Goal: Transaction & Acquisition: Purchase product/service

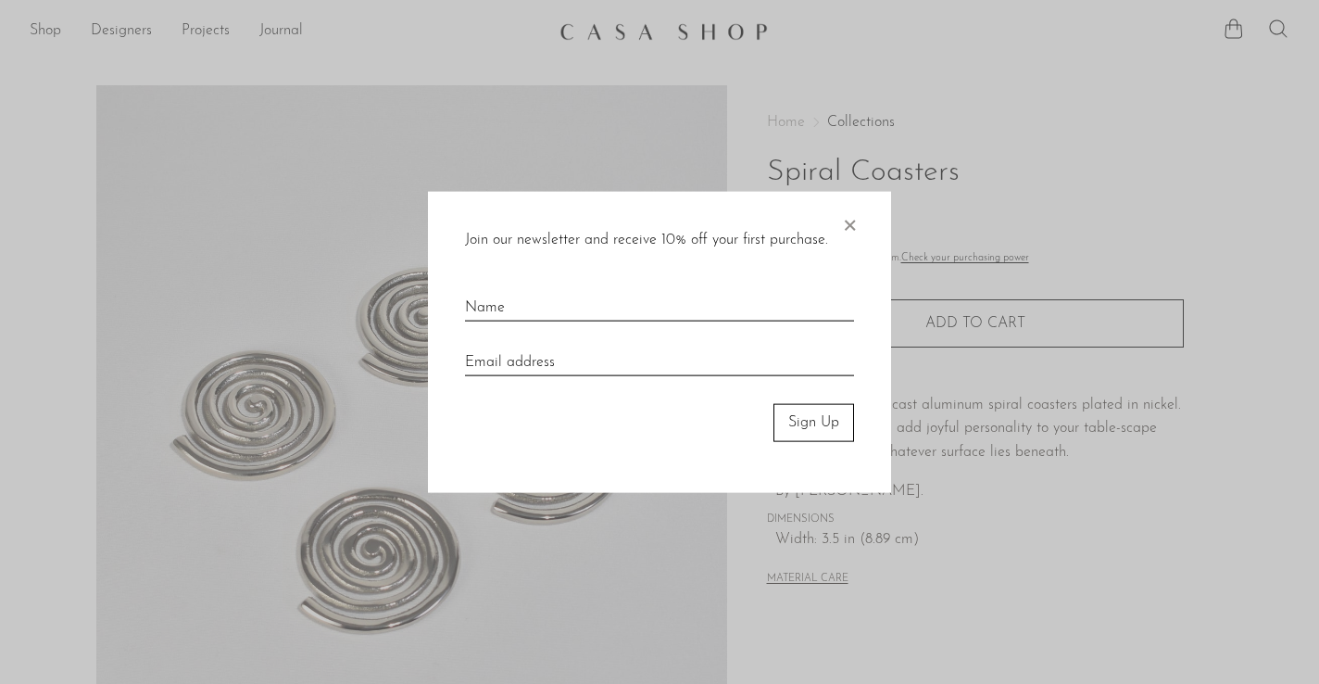
click at [852, 224] on span "×" at bounding box center [849, 221] width 19 height 59
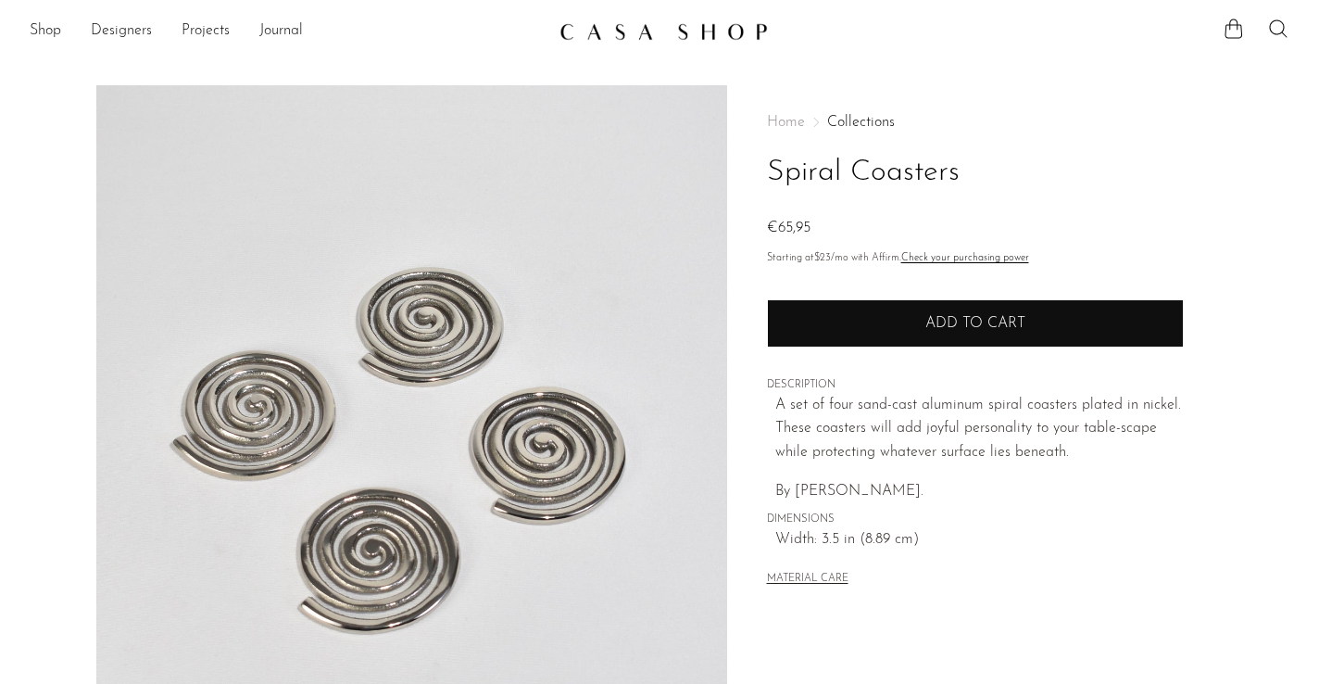
click at [824, 334] on button "Add to cart" at bounding box center [975, 323] width 417 height 48
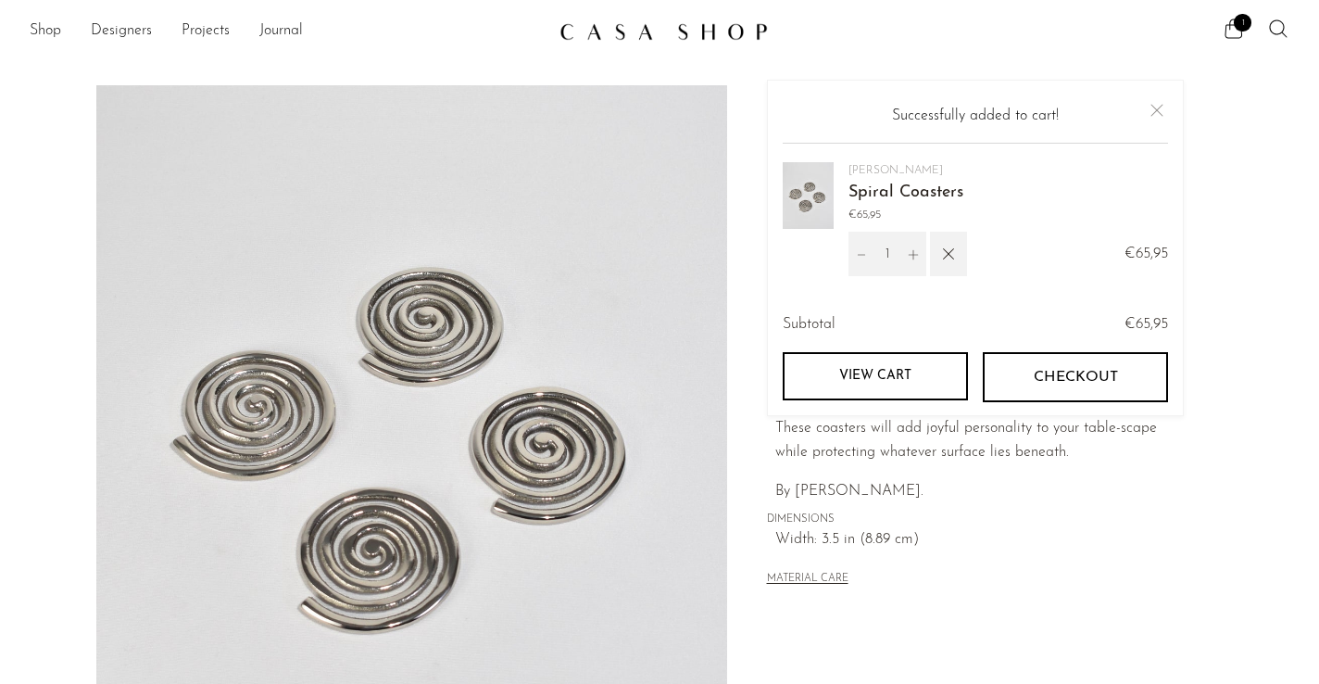
click at [1052, 376] on span "Checkout" at bounding box center [1075, 378] width 84 height 18
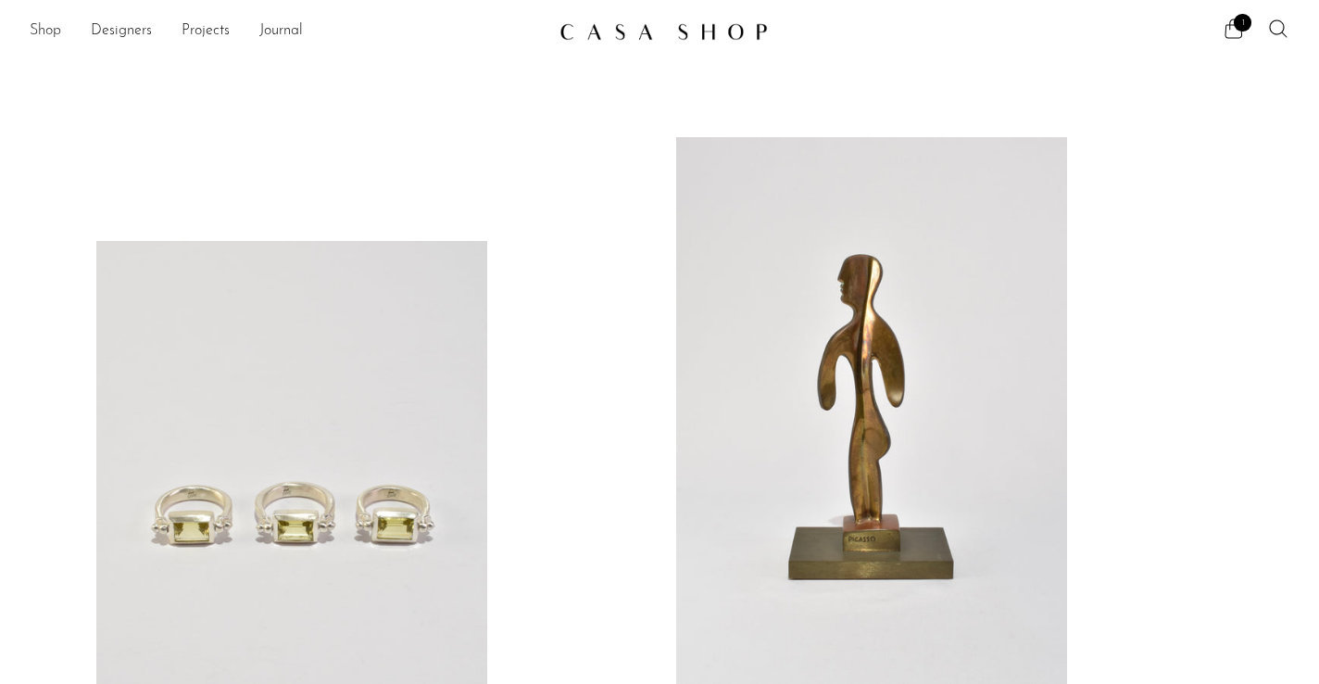
click at [45, 32] on link "Shop" at bounding box center [45, 31] width 31 height 24
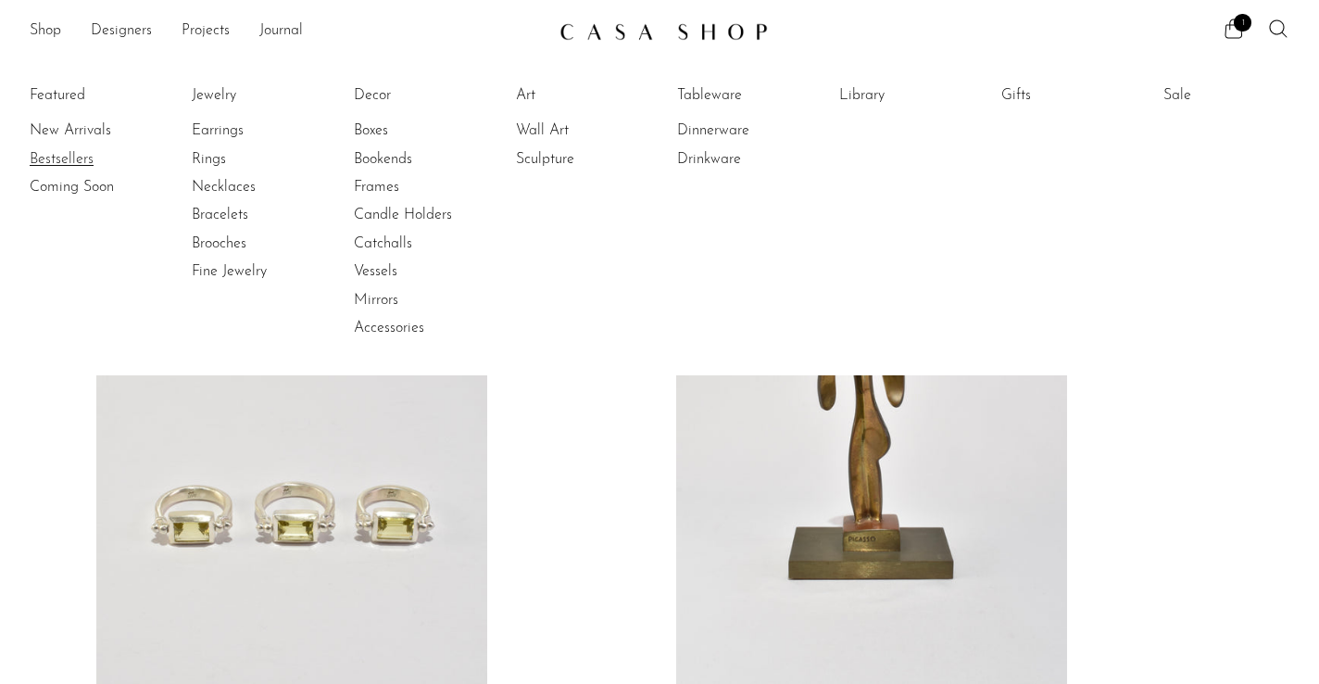
click at [79, 158] on link "Bestsellers" at bounding box center [99, 159] width 139 height 20
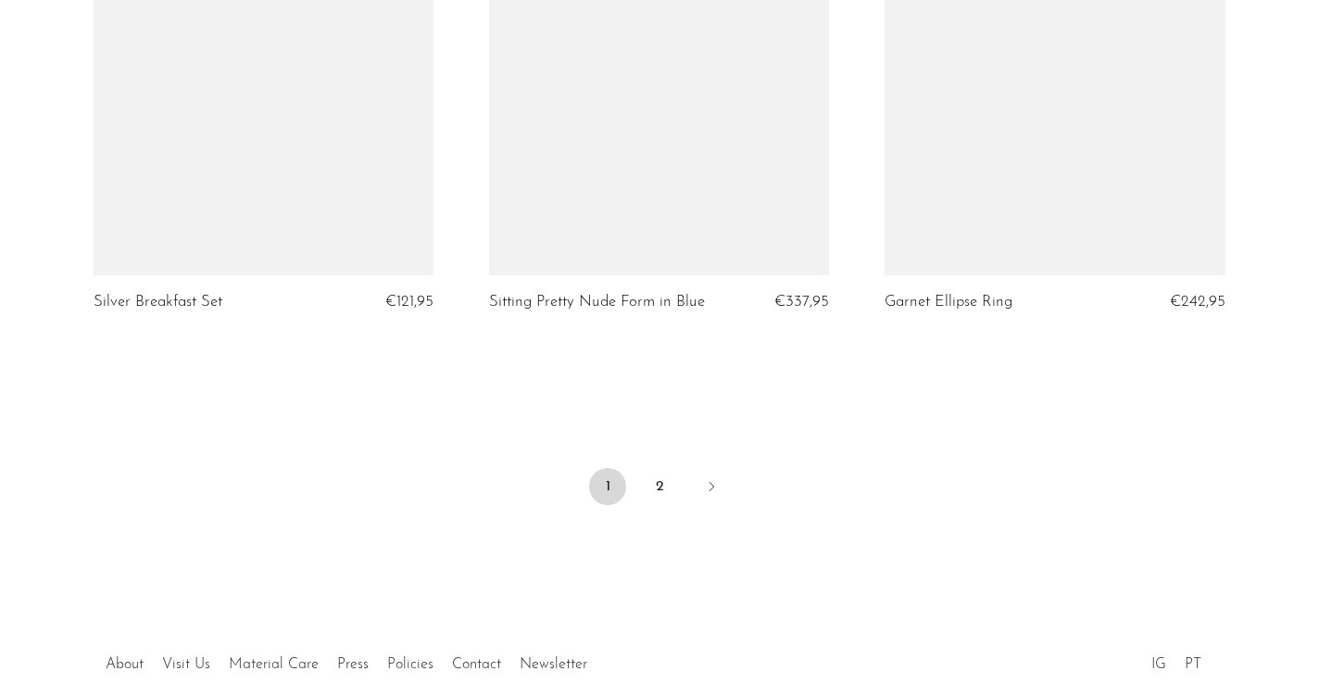
scroll to position [6575, 0]
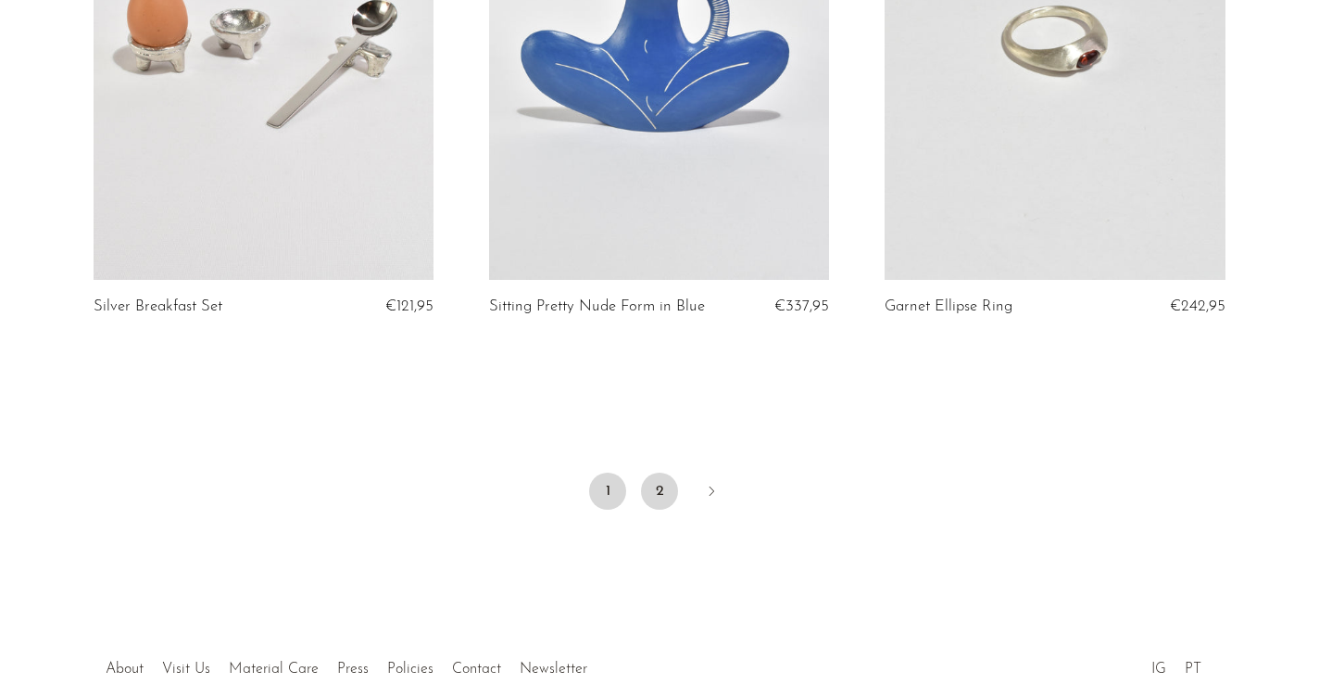
click at [661, 472] on link "2" at bounding box center [659, 490] width 37 height 37
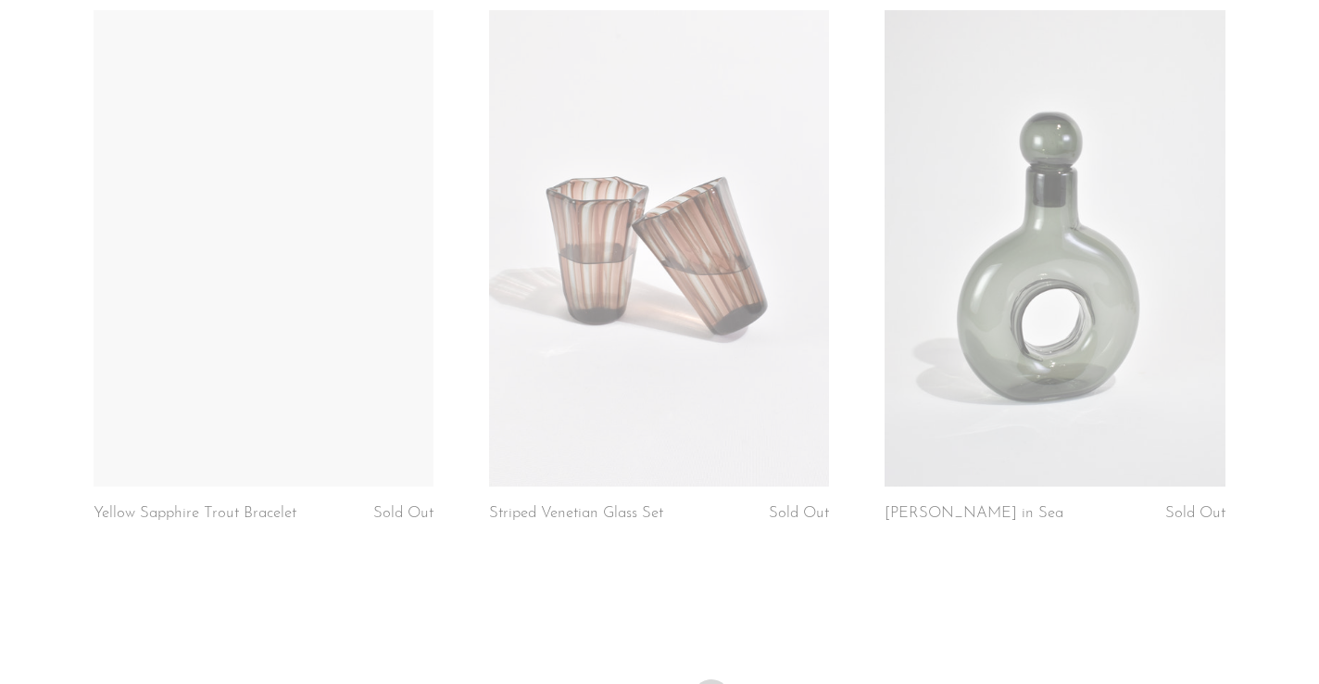
scroll to position [1857, 0]
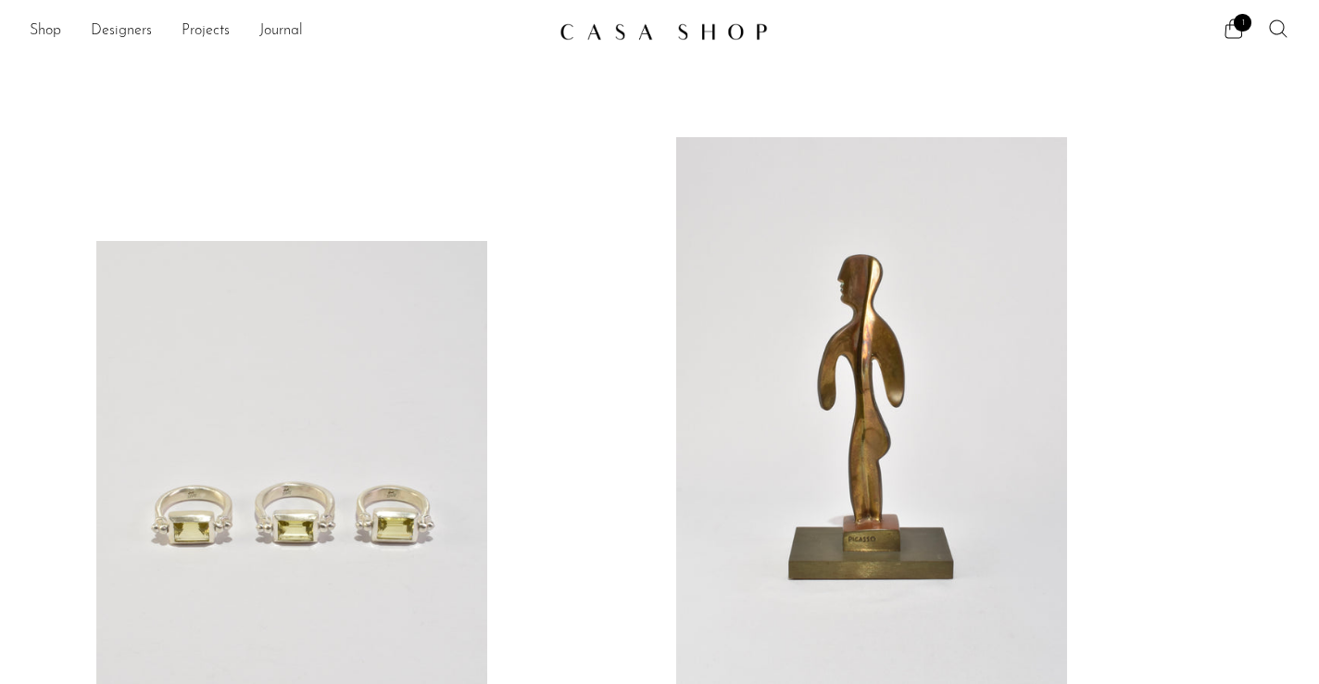
click at [1275, 33] on icon at bounding box center [1278, 28] width 18 height 18
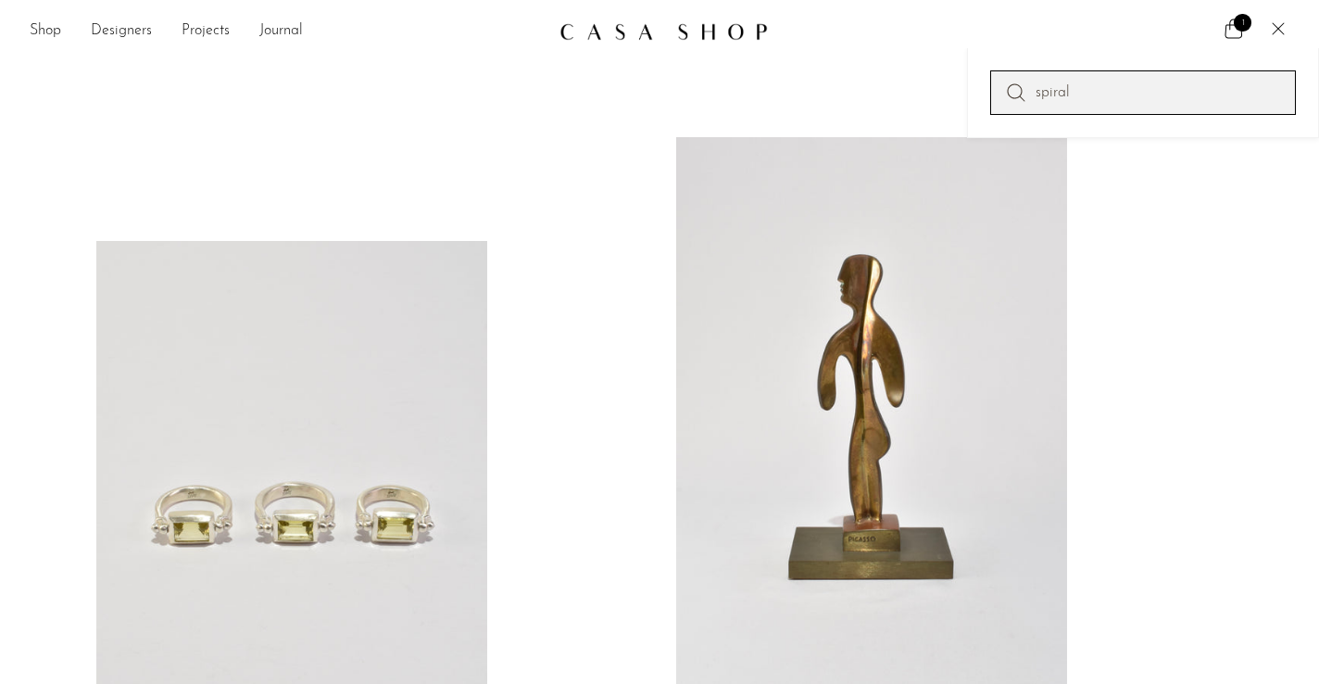
type input "spiral"
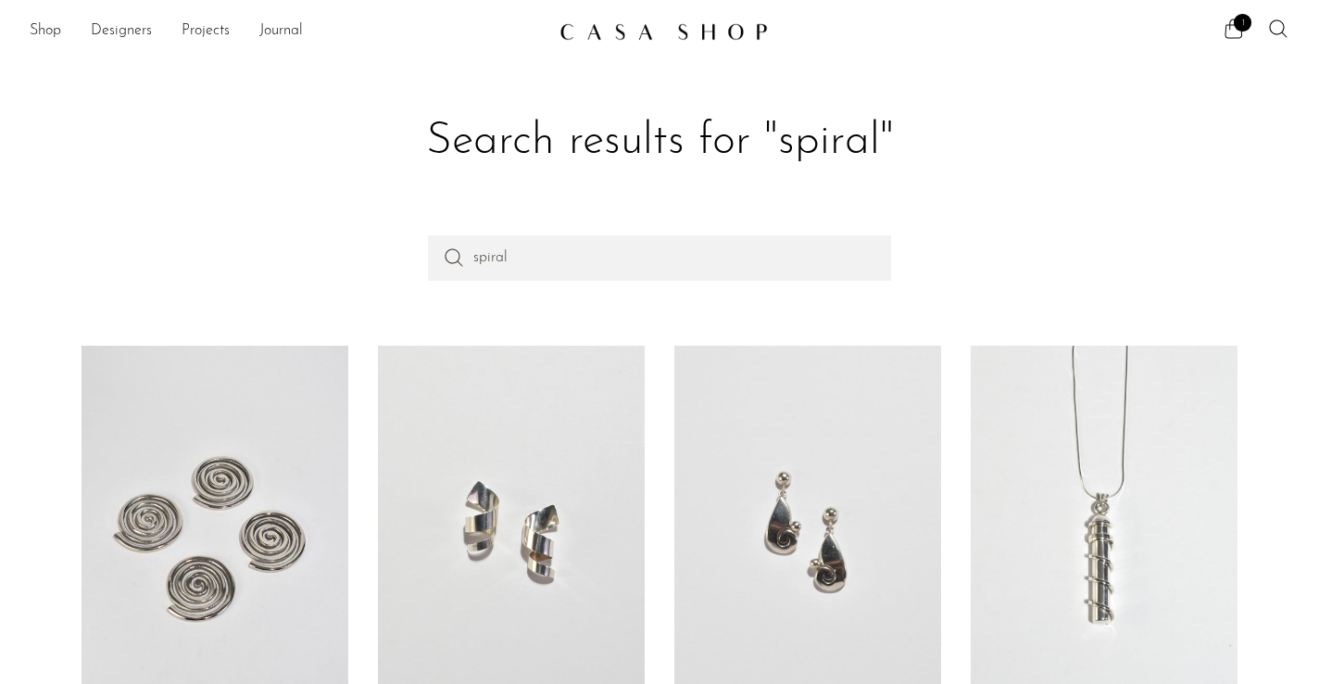
click at [220, 496] on link at bounding box center [215, 531] width 267 height 371
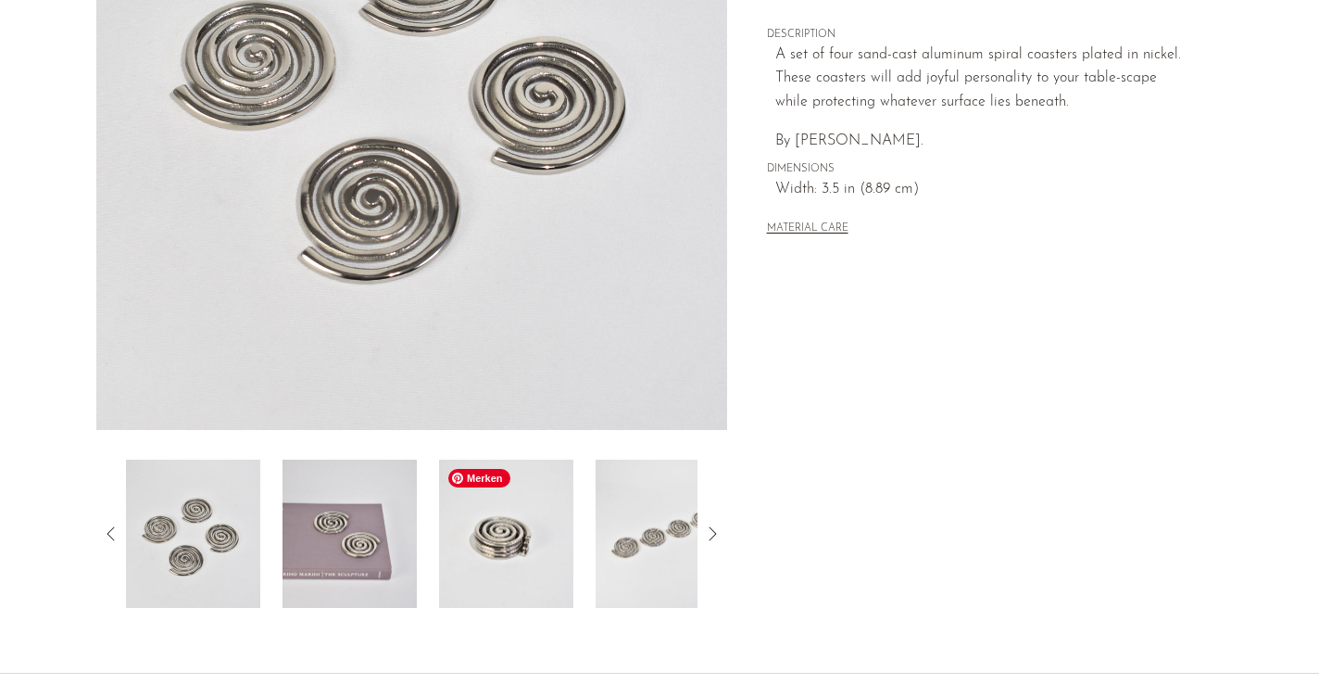
scroll to position [297, 0]
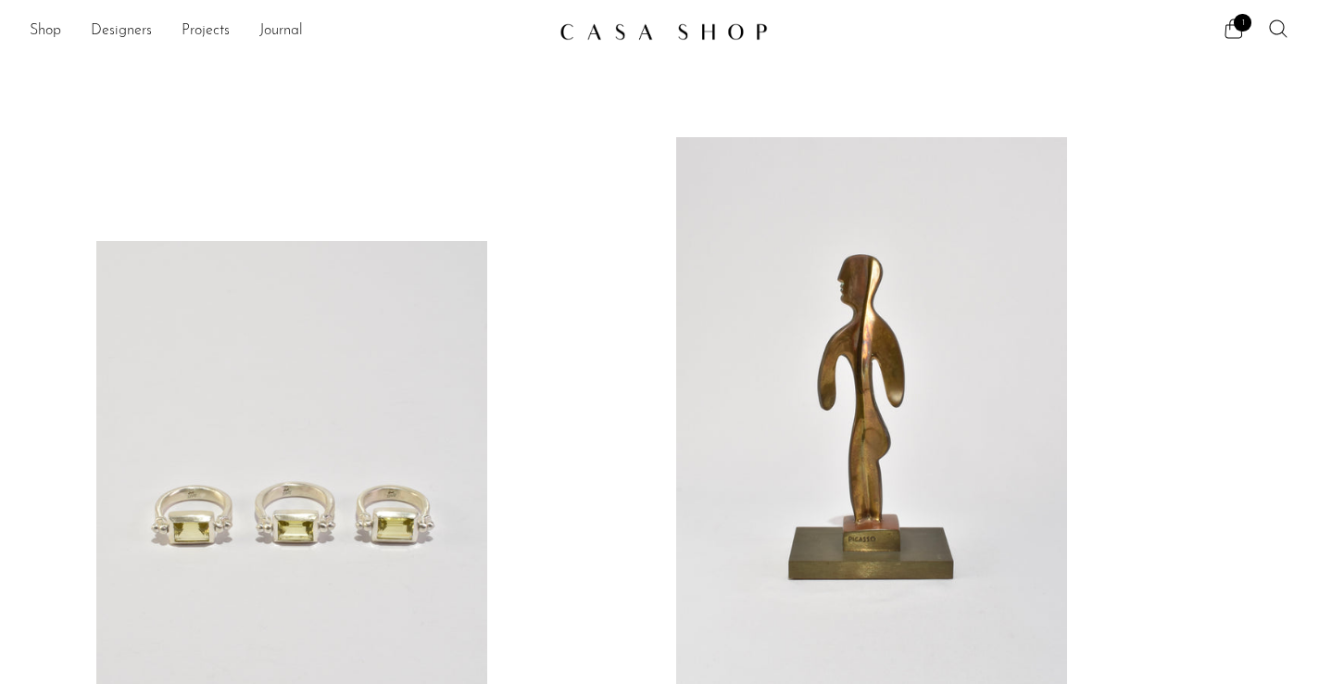
click at [662, 33] on img at bounding box center [664, 31] width 208 height 19
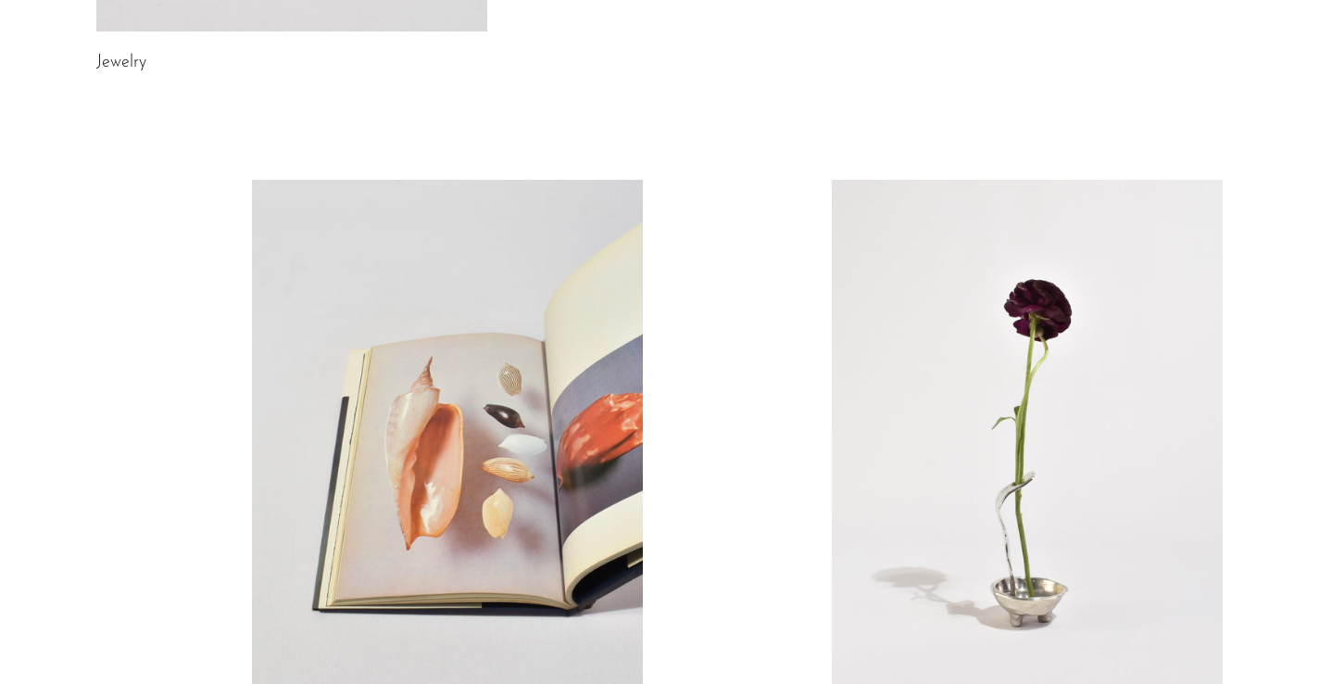
scroll to position [1117, 0]
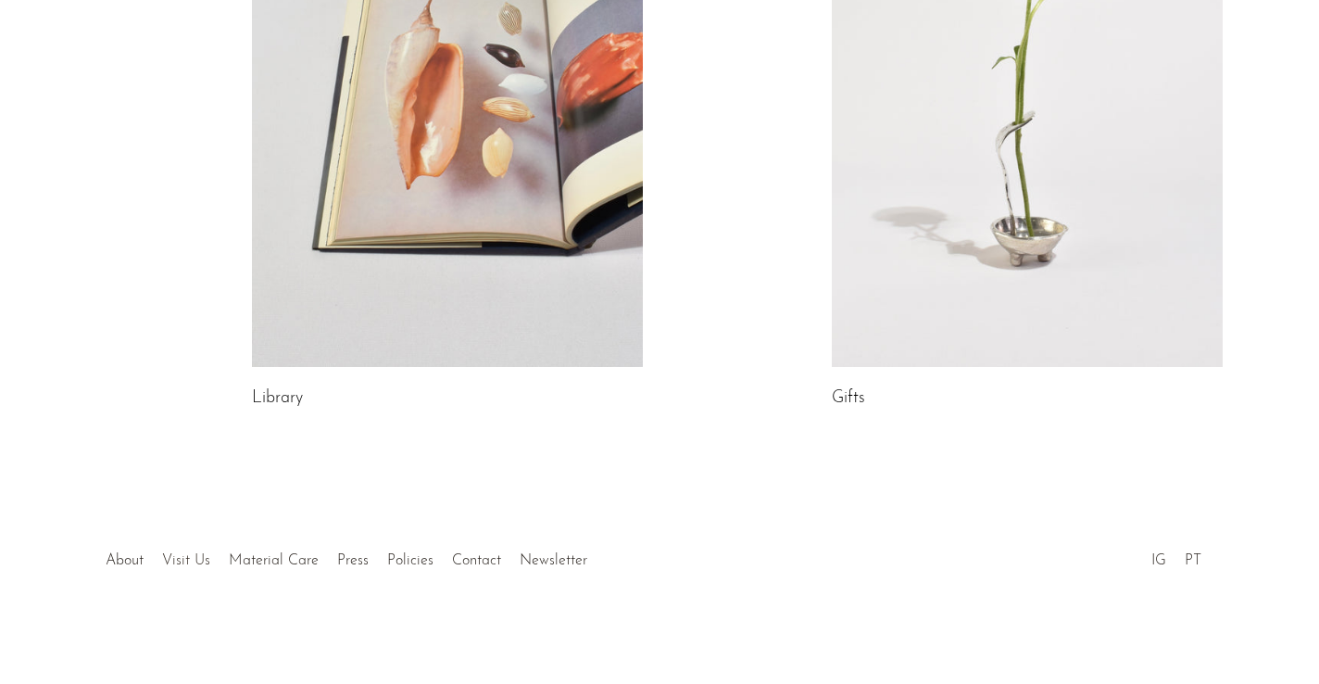
click at [174, 564] on link "Visit Us" at bounding box center [186, 560] width 48 height 15
